Goal: Information Seeking & Learning: Learn about a topic

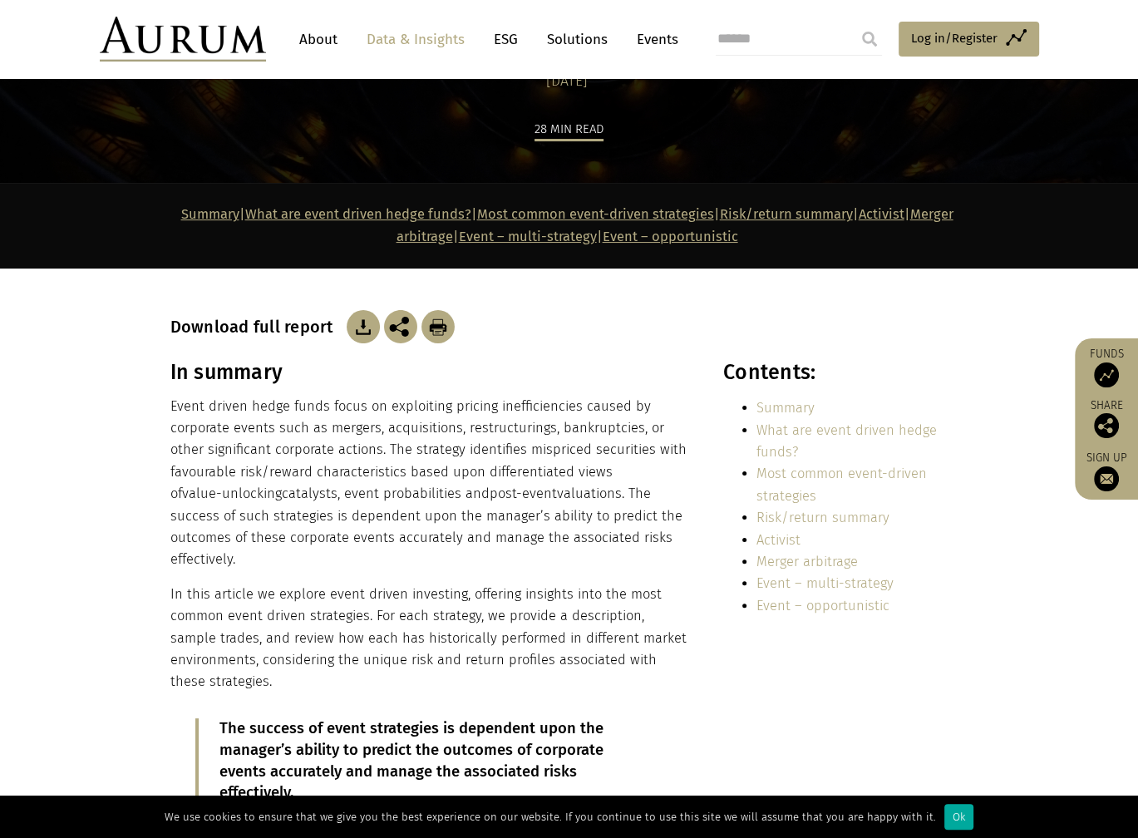
scroll to position [166, 0]
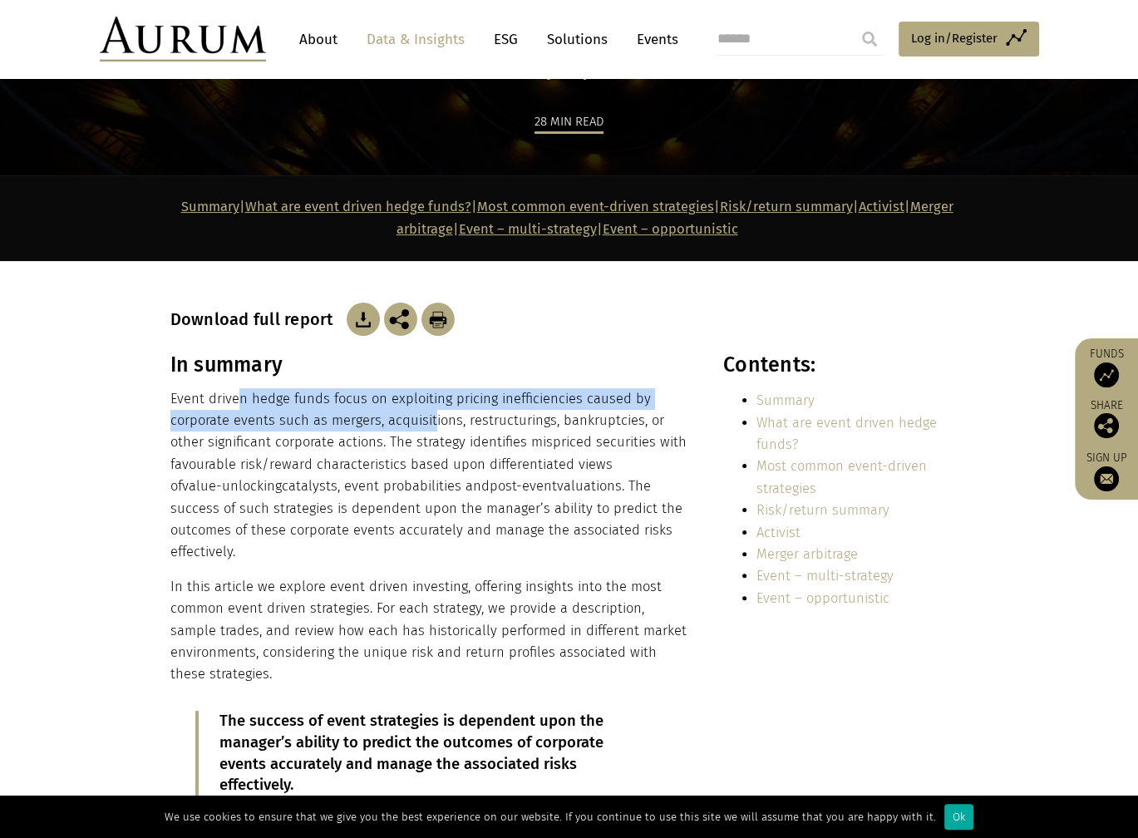
drag, startPoint x: 236, startPoint y: 406, endPoint x: 430, endPoint y: 424, distance: 195.3
click at [430, 424] on p "Event driven hedge funds focus on exploiting pricing inefficiencies caused by c…" at bounding box center [428, 475] width 517 height 175
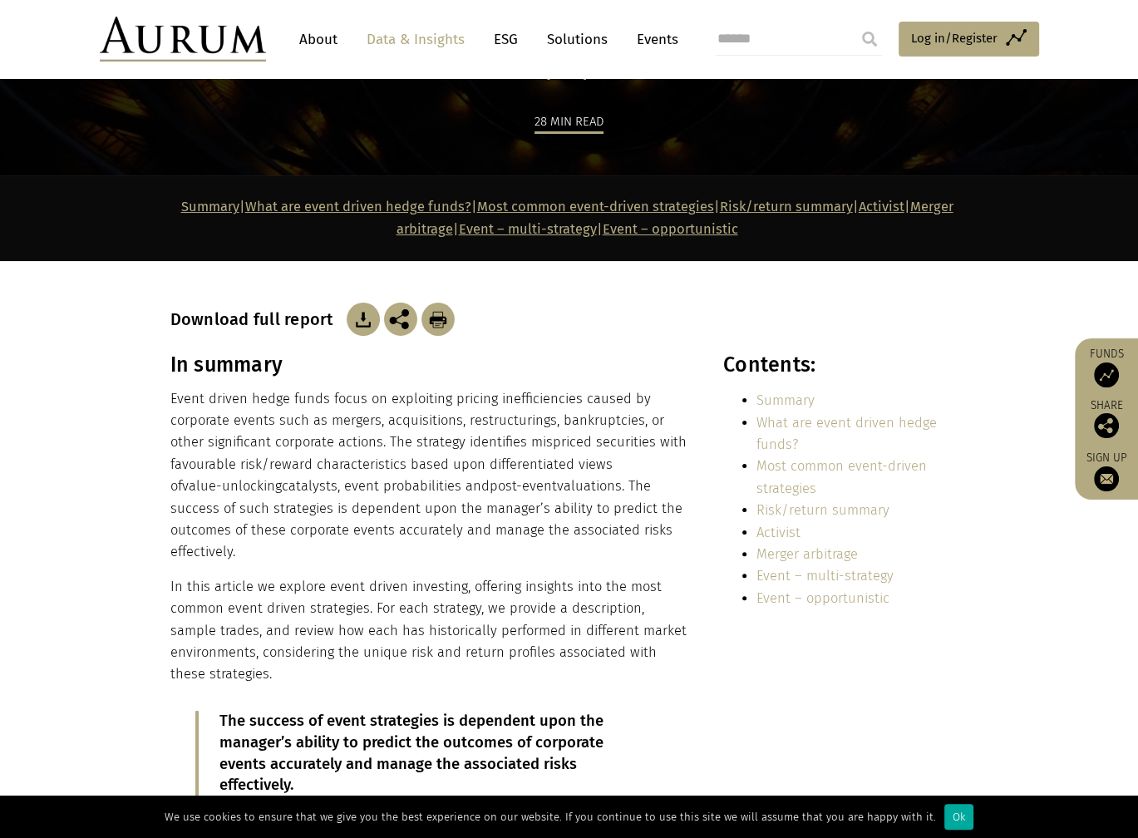
click at [435, 426] on p "Event driven hedge funds focus on exploiting pricing inefficiencies caused by c…" at bounding box center [428, 475] width 517 height 175
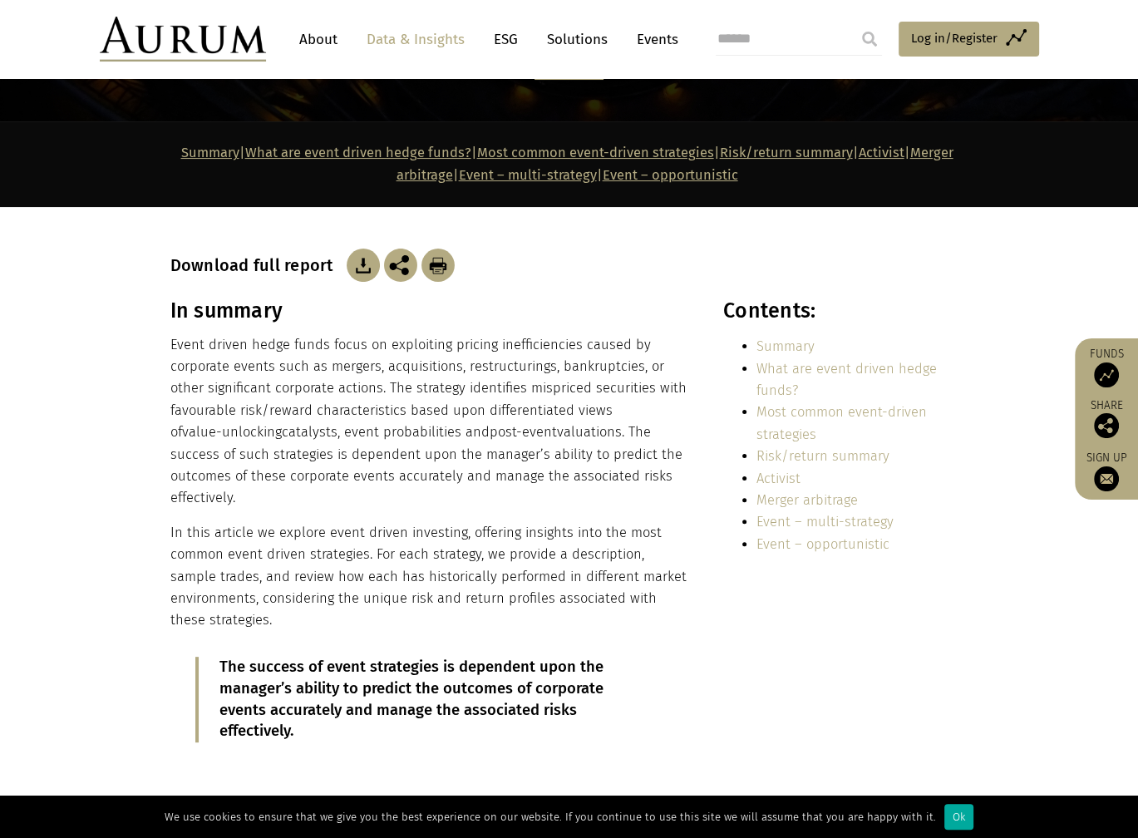
scroll to position [249, 0]
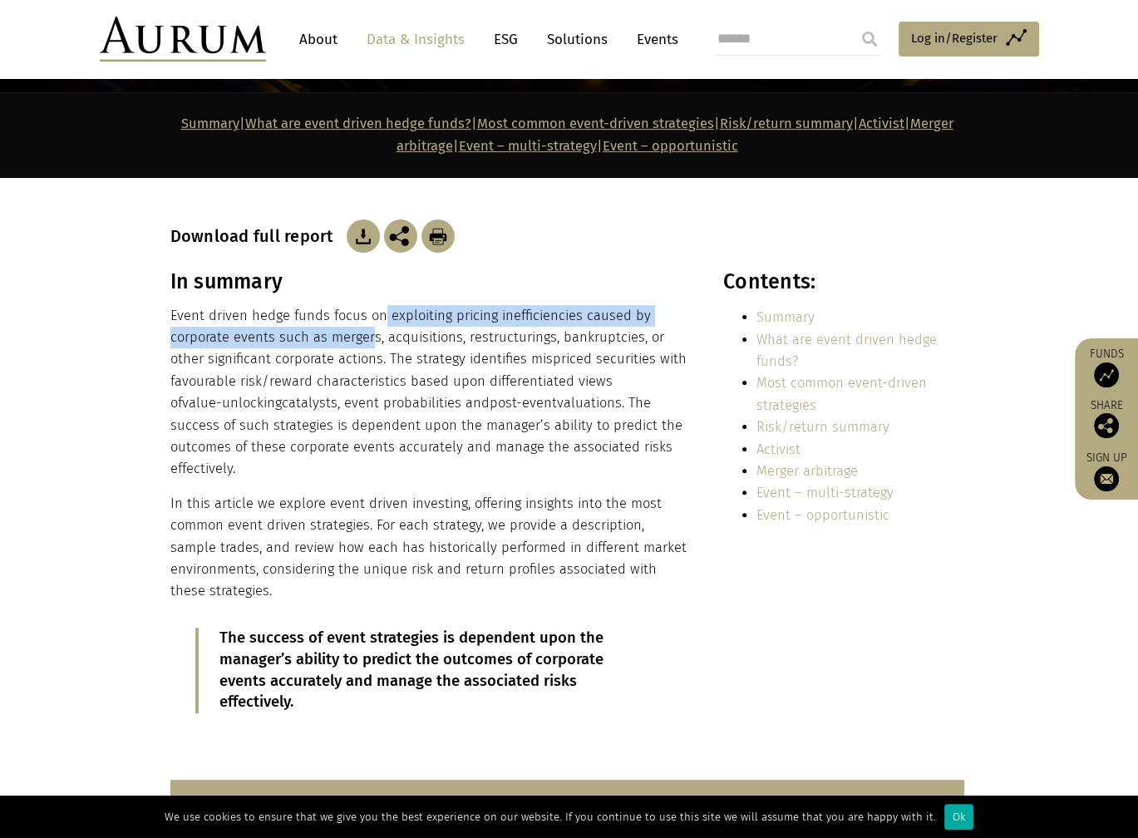
drag, startPoint x: 382, startPoint y: 324, endPoint x: 366, endPoint y: 342, distance: 24.2
click at [366, 342] on p "Event driven hedge funds focus on exploiting pricing inefficiencies caused by c…" at bounding box center [428, 392] width 517 height 175
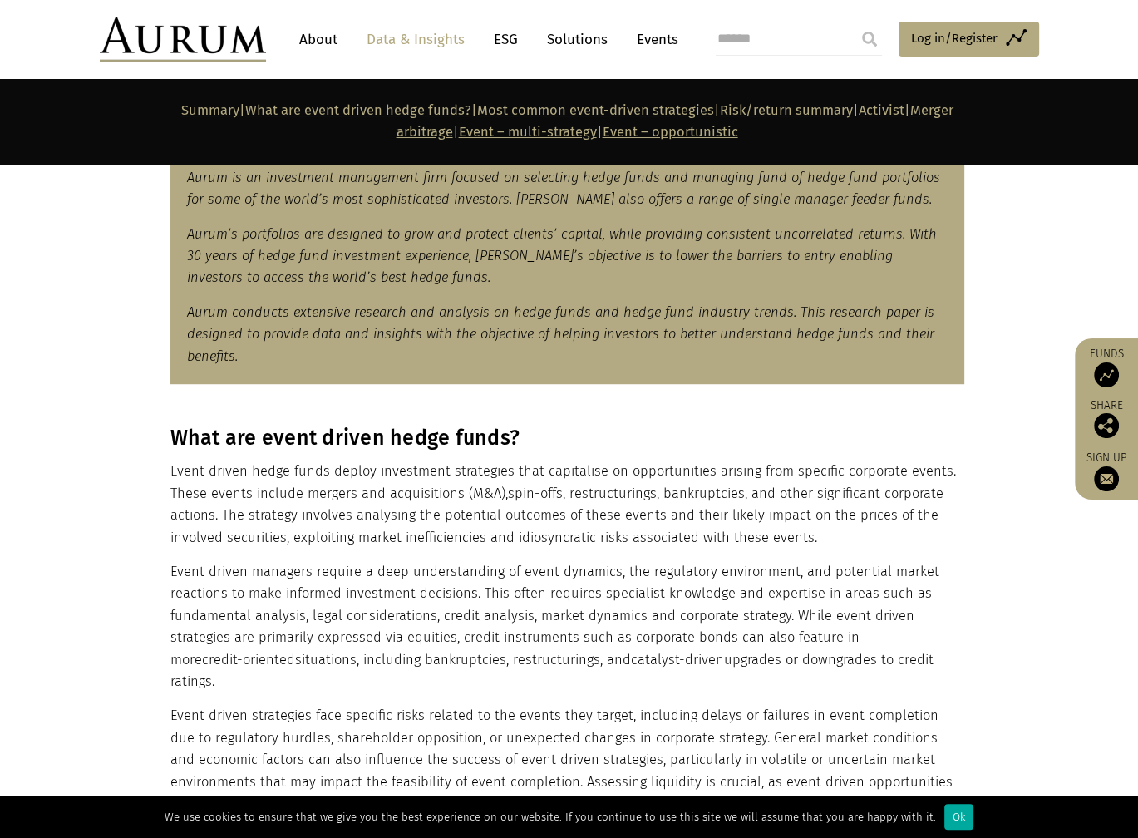
scroll to position [1080, 0]
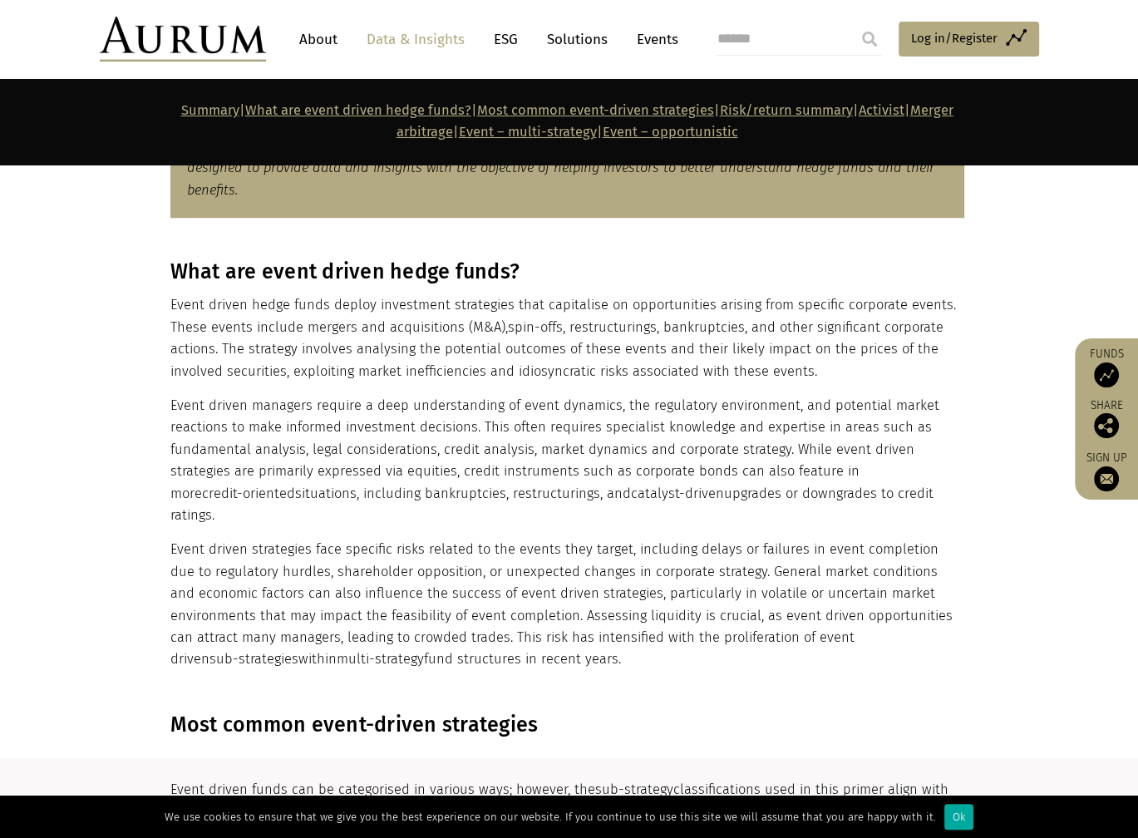
click at [343, 357] on p "Event driven hedge funds deploy investment strategies that capitalise on opport…" at bounding box center [567, 338] width 794 height 88
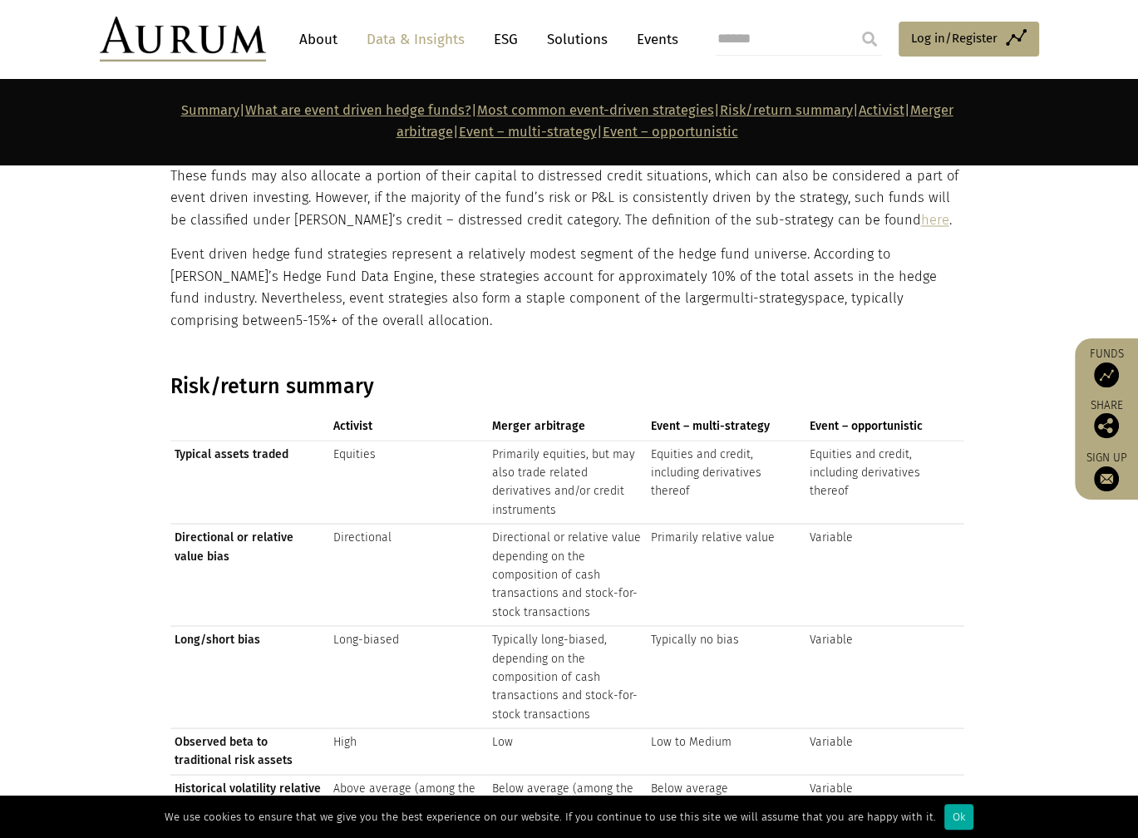
scroll to position [2576, 0]
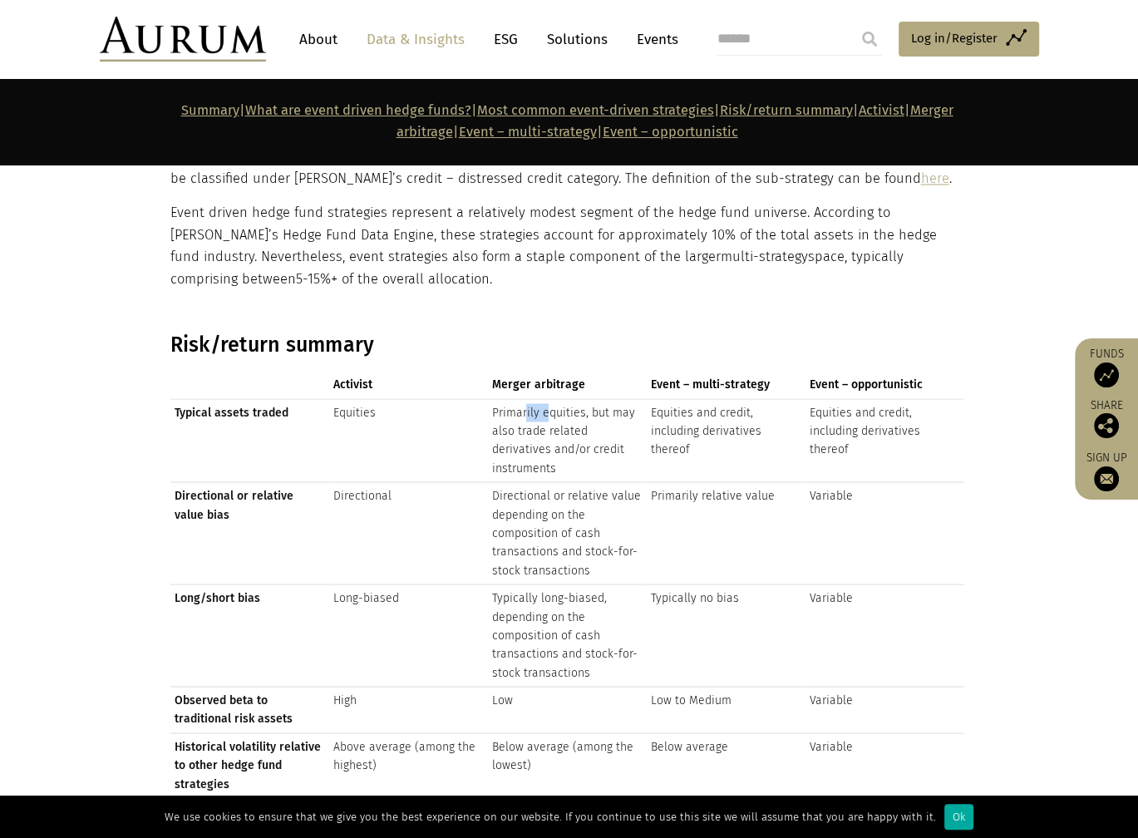
drag, startPoint x: 543, startPoint y: 394, endPoint x: 552, endPoint y: 396, distance: 9.5
click at [552, 398] on td "Primarily equities, but may also trade related derivatives and/or credit instru…" at bounding box center [566, 440] width 159 height 84
click at [643, 418] on td "Primarily equities, but may also trade related derivatives and/or credit instru…" at bounding box center [566, 440] width 159 height 84
drag, startPoint x: 656, startPoint y: 392, endPoint x: 708, endPoint y: 404, distance: 53.6
click at [706, 400] on td "Equities and credit, including derivatives thereof" at bounding box center [725, 440] width 159 height 84
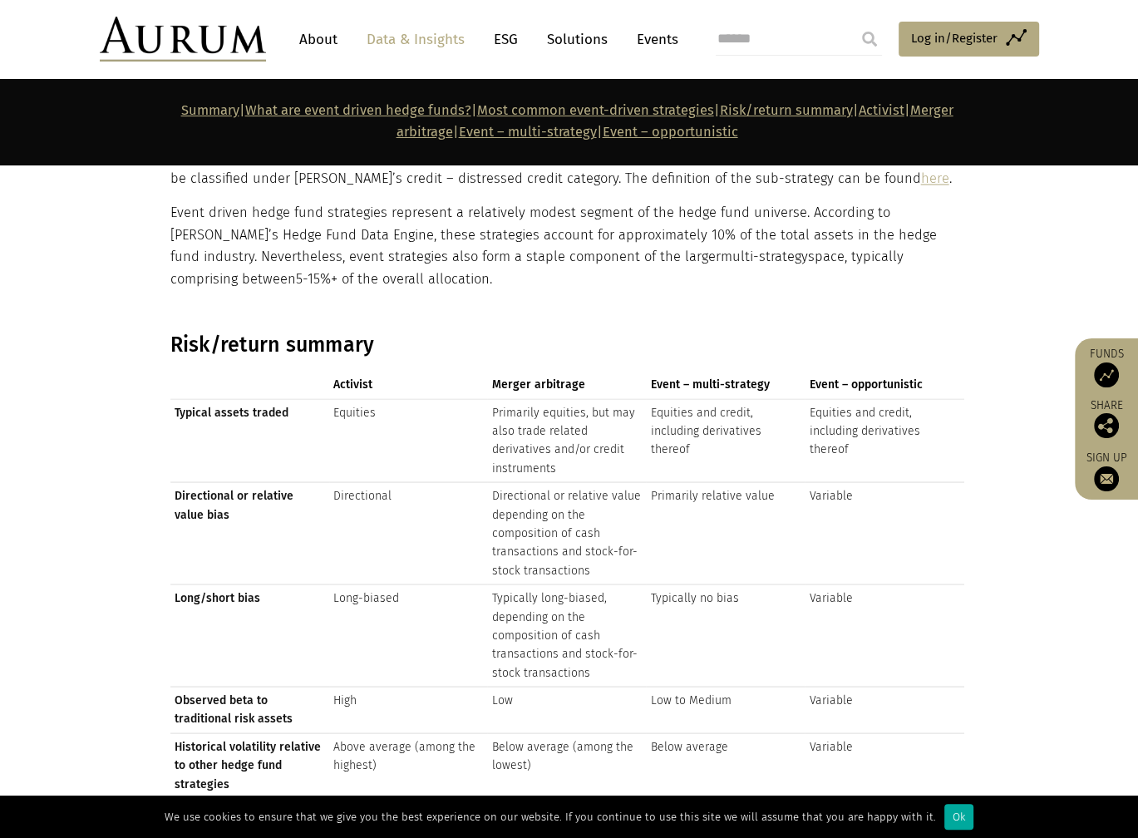
click at [725, 425] on td "Equities and credit, including derivatives thereof" at bounding box center [725, 440] width 159 height 84
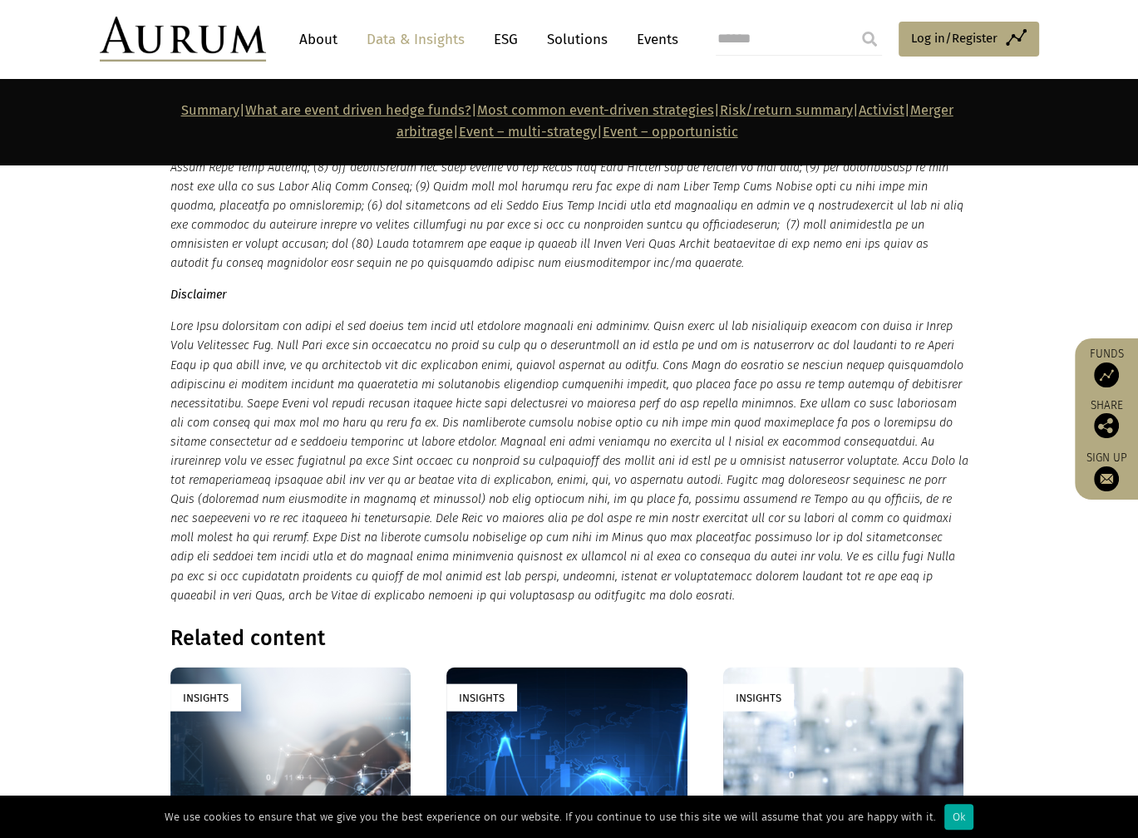
scroll to position [8892, 0]
